Goal: Task Accomplishment & Management: Use online tool/utility

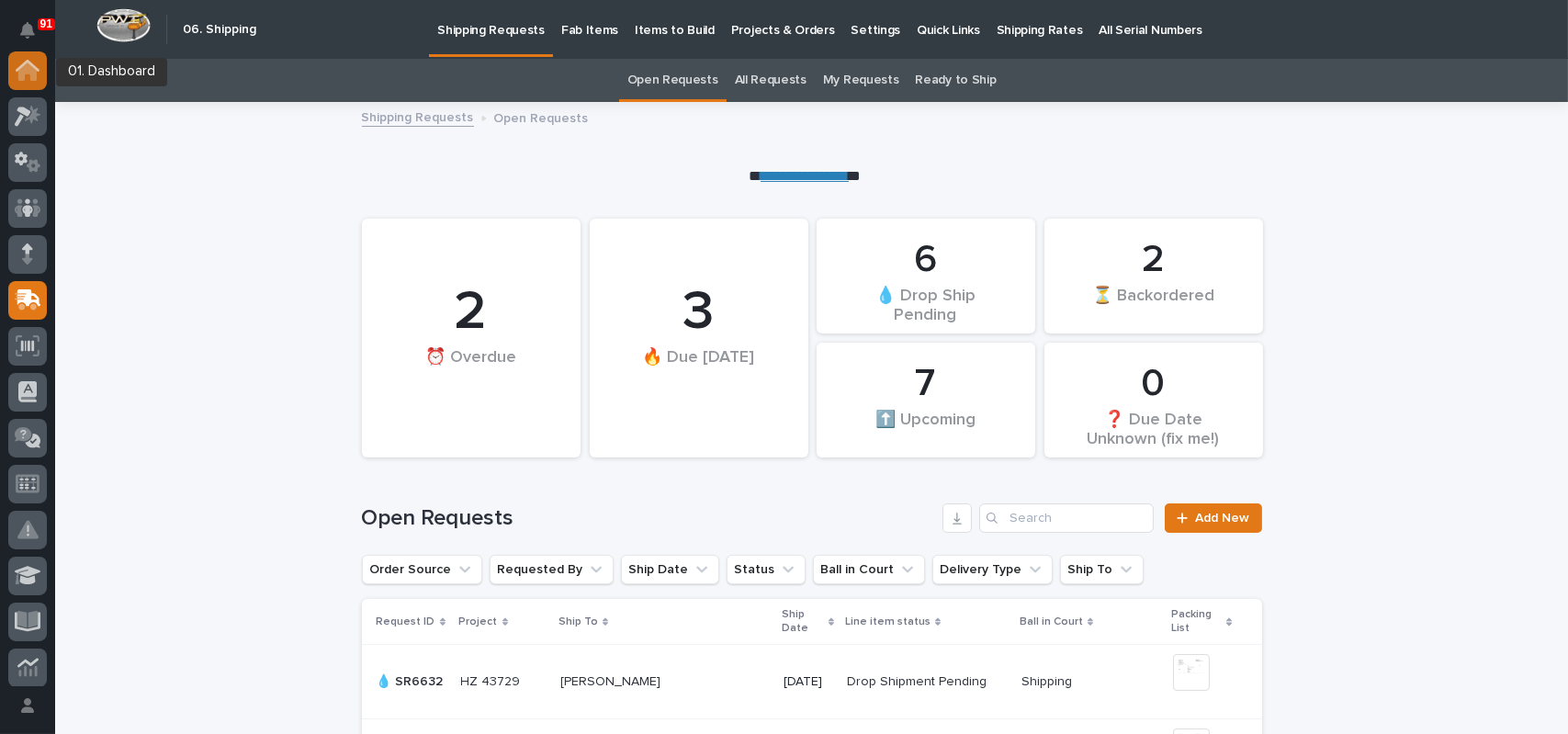
click at [24, 71] on icon at bounding box center [27, 71] width 18 height 18
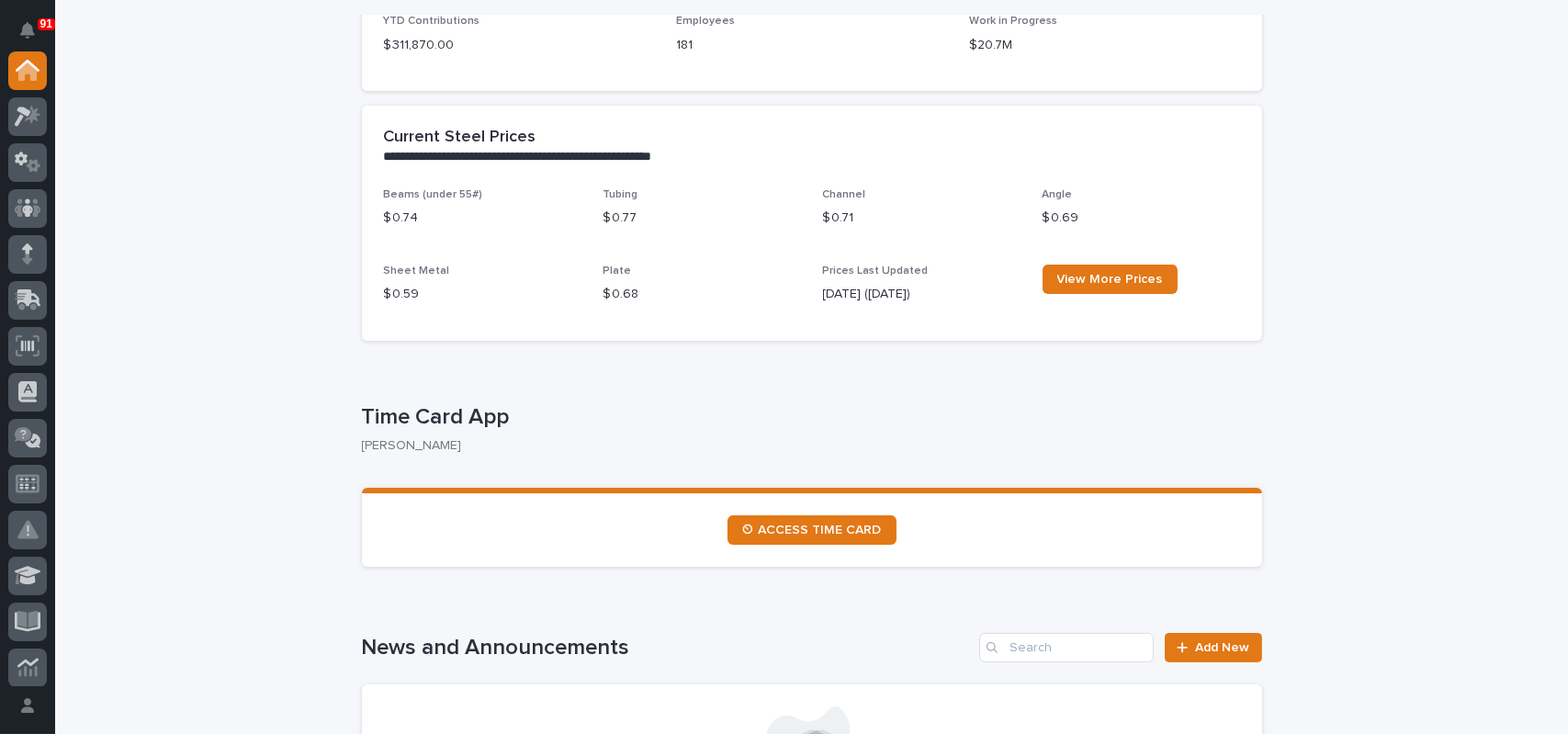
scroll to position [643, 0]
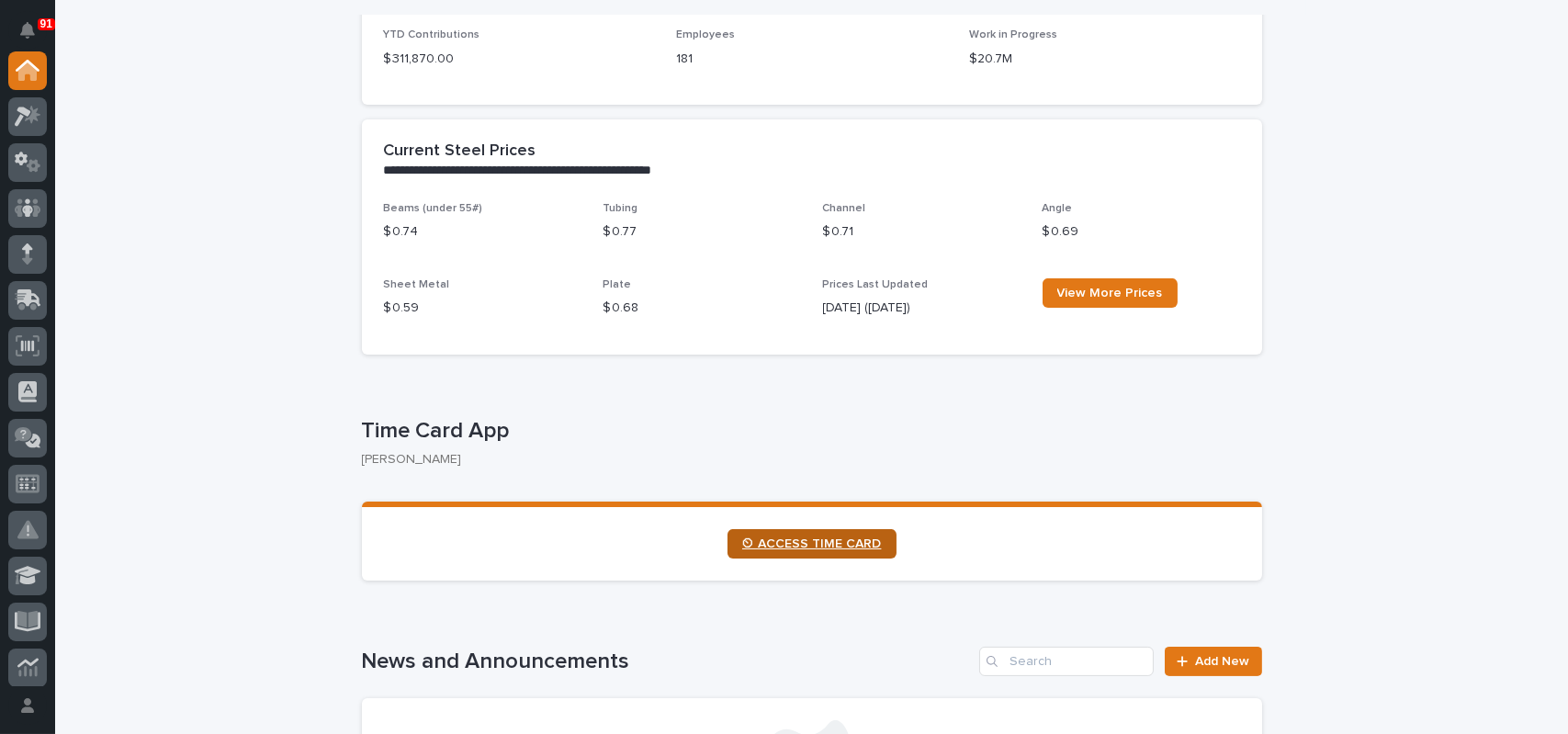
click at [817, 536] on link "⏲ ACCESS TIME CARD" at bounding box center [812, 544] width 170 height 30
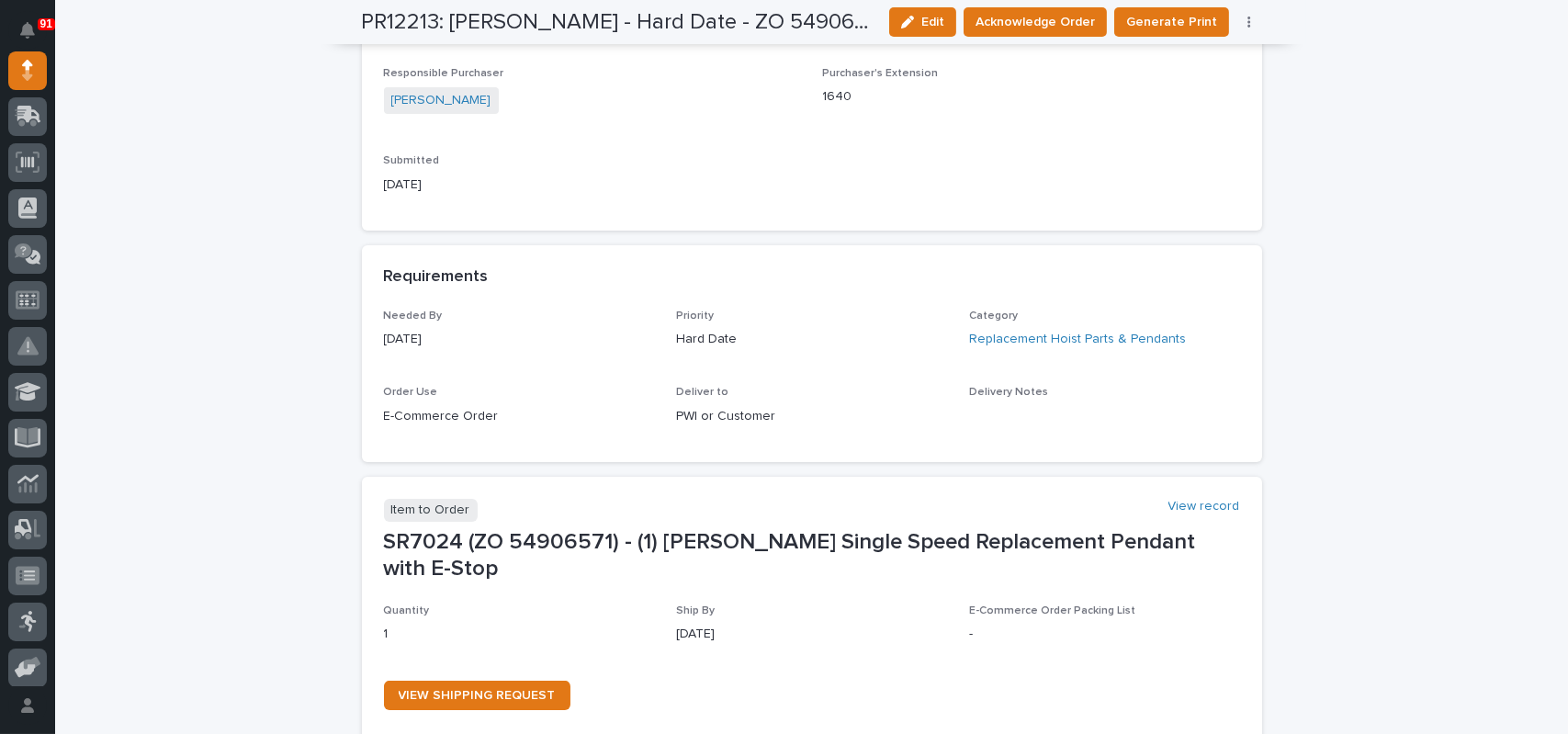
scroll to position [643, 0]
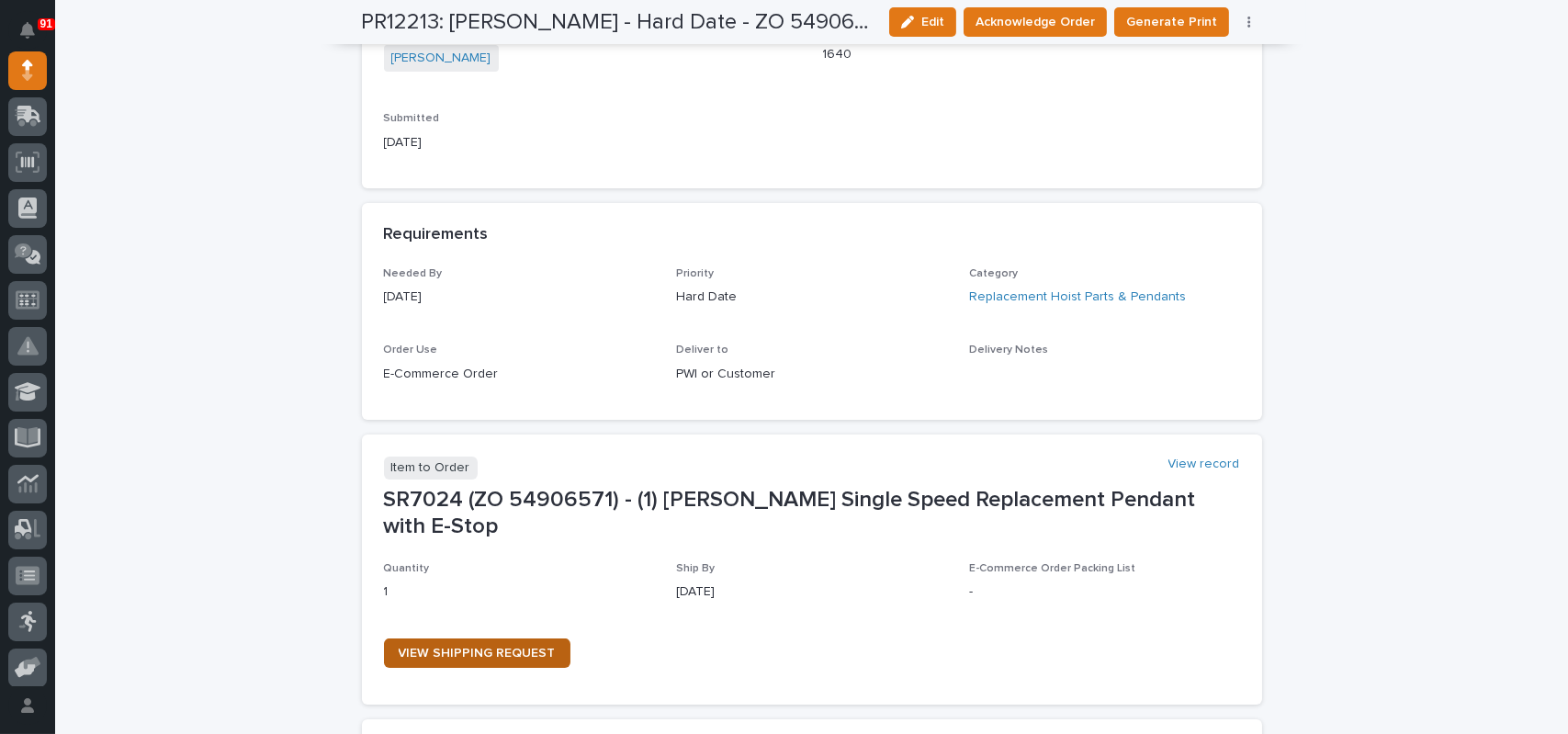
click at [482, 647] on span "VIEW SHIPPING REQUEST" at bounding box center [477, 653] width 157 height 12
click at [256, 631] on div "**********" at bounding box center [812, 351] width 1513 height 1781
